Goal: Transaction & Acquisition: Purchase product/service

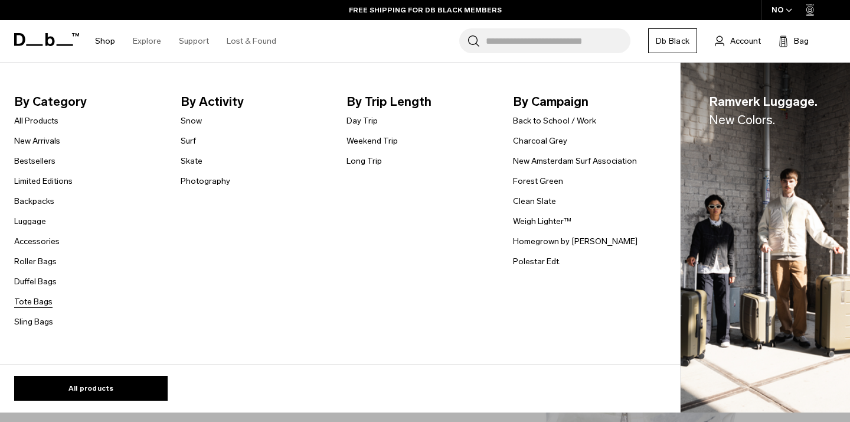
click at [28, 304] on link "Tote Bags" at bounding box center [33, 301] width 38 height 12
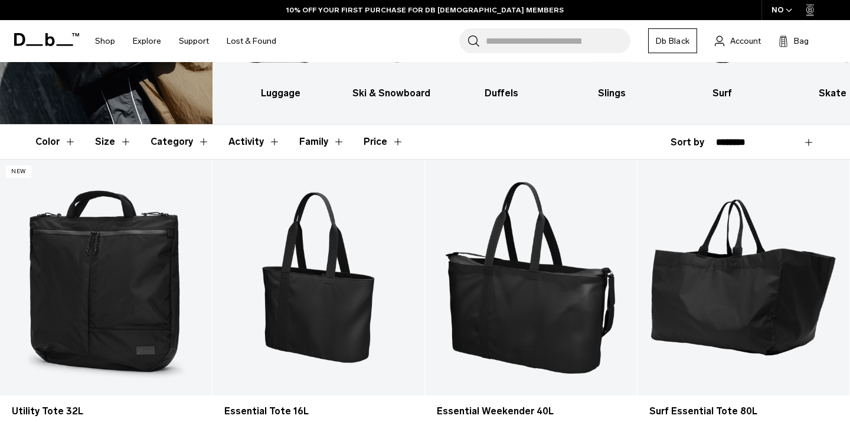
scroll to position [148, 0]
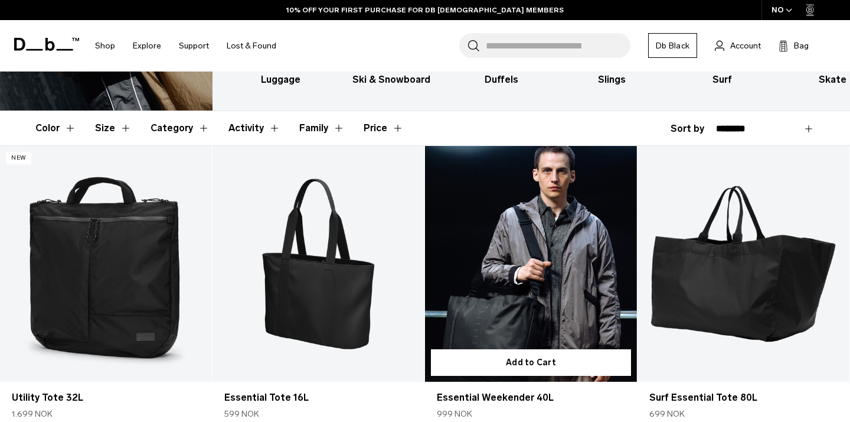
click at [551, 317] on link "Essential Weekender 40L" at bounding box center [531, 264] width 212 height 236
